Goal: Task Accomplishment & Management: Manage account settings

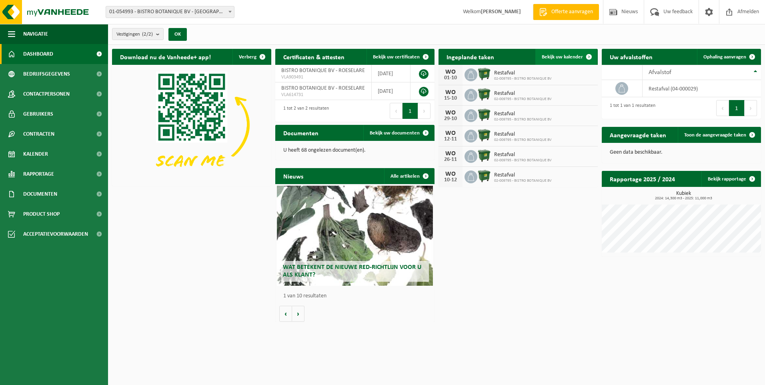
click at [562, 58] on span "Bekijk uw kalender" at bounding box center [562, 56] width 41 height 5
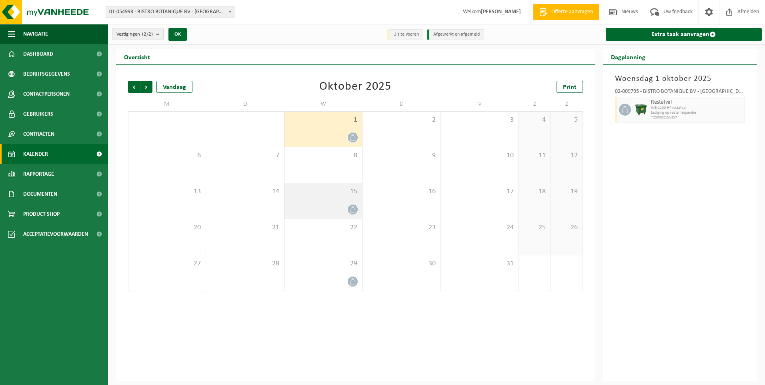
click at [352, 207] on icon at bounding box center [352, 209] width 7 height 7
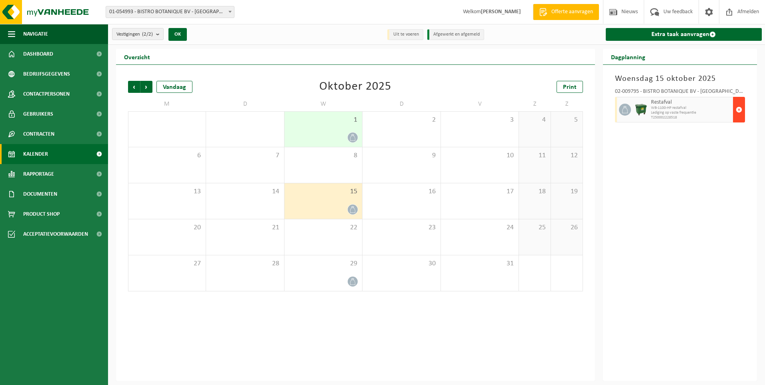
click at [740, 107] on span "button" at bounding box center [739, 110] width 6 height 16
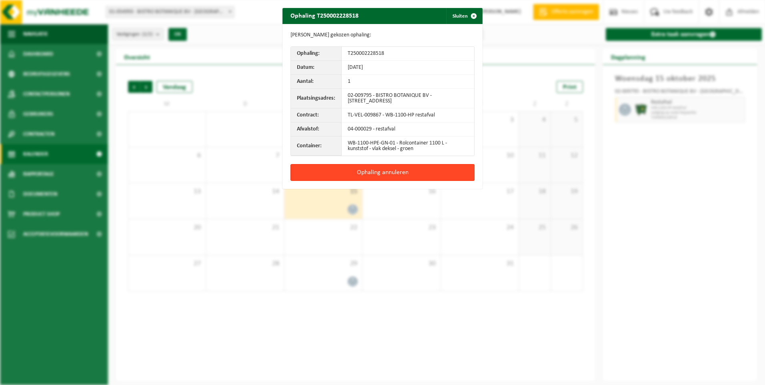
click at [385, 167] on button "Ophaling annuleren" at bounding box center [383, 172] width 184 height 17
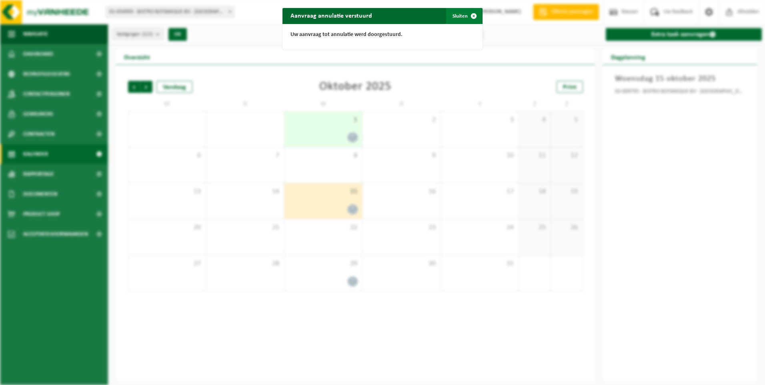
click at [471, 16] on span "button" at bounding box center [474, 16] width 16 height 16
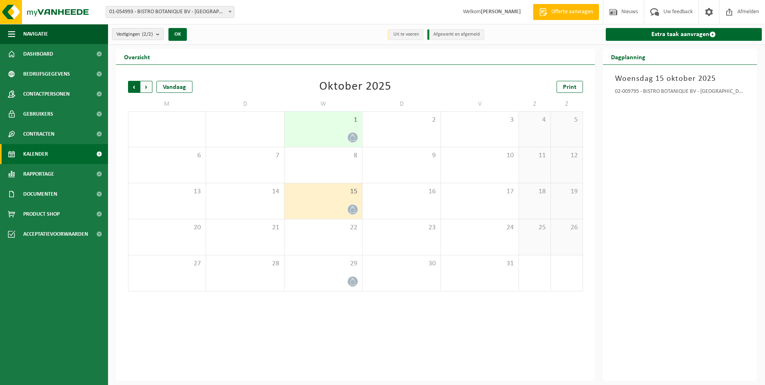
click at [146, 85] on span "Volgende" at bounding box center [146, 87] width 12 height 12
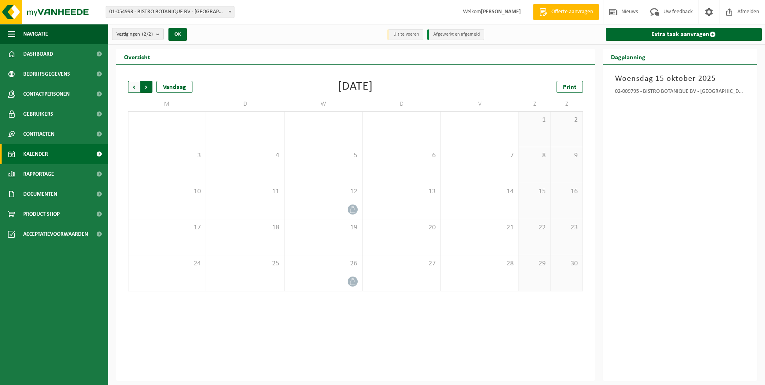
click at [130, 85] on span "Vorige" at bounding box center [134, 87] width 12 height 12
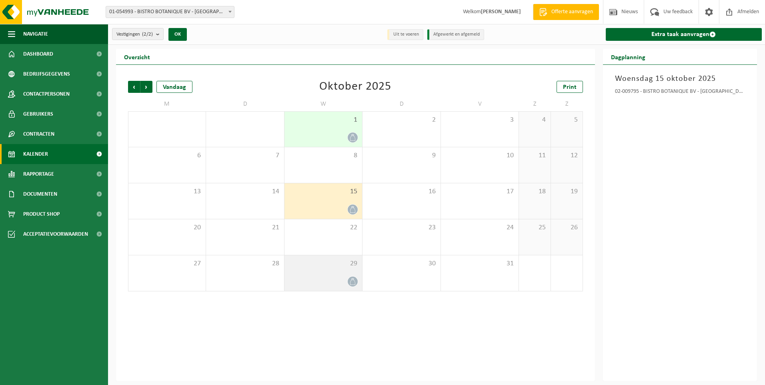
click at [351, 280] on icon at bounding box center [352, 281] width 7 height 7
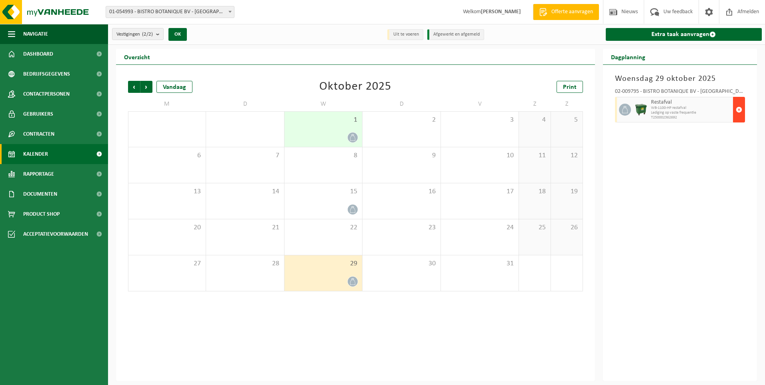
click at [740, 109] on span "button" at bounding box center [739, 110] width 6 height 16
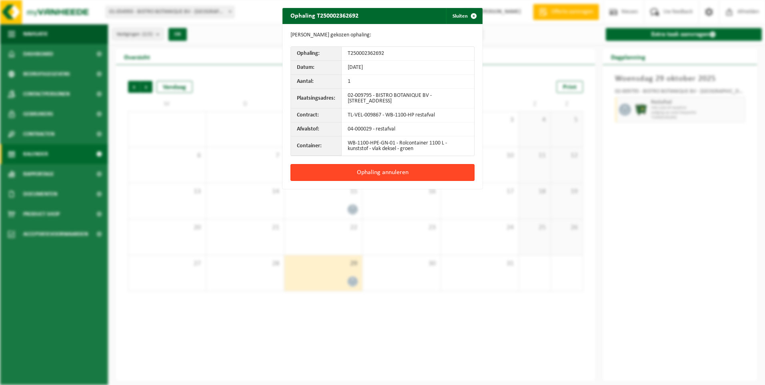
click at [363, 170] on button "Ophaling annuleren" at bounding box center [383, 172] width 184 height 17
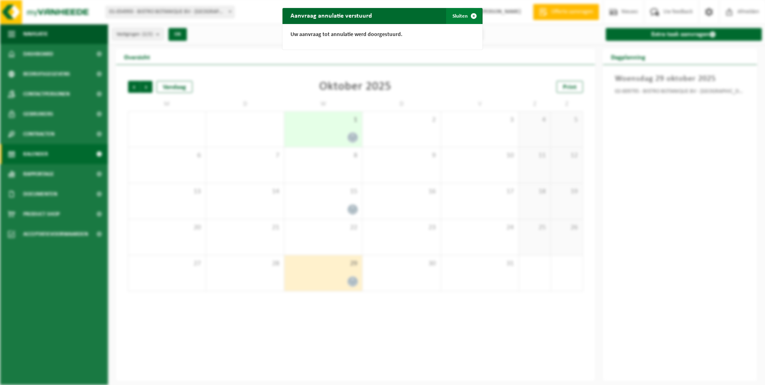
click at [472, 15] on span "button" at bounding box center [474, 16] width 16 height 16
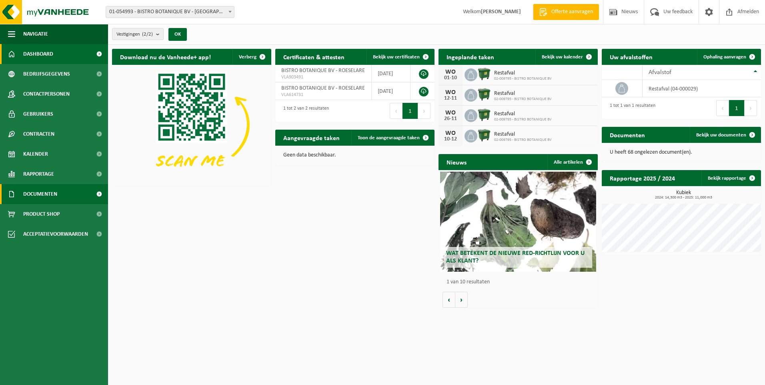
click at [98, 193] on span at bounding box center [99, 194] width 18 height 20
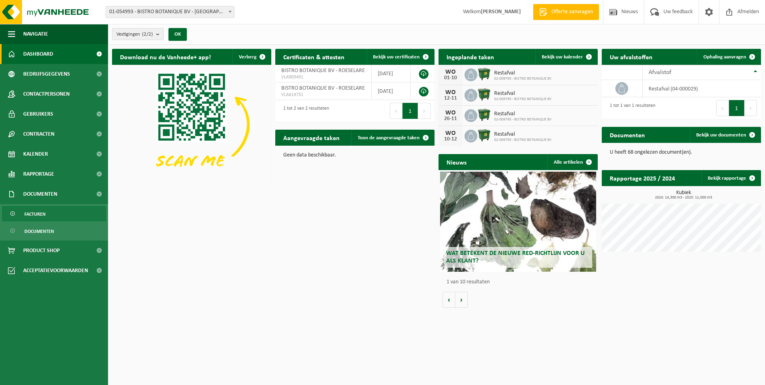
click at [36, 213] on span "Facturen" at bounding box center [34, 214] width 21 height 15
